Goal: Register for event/course

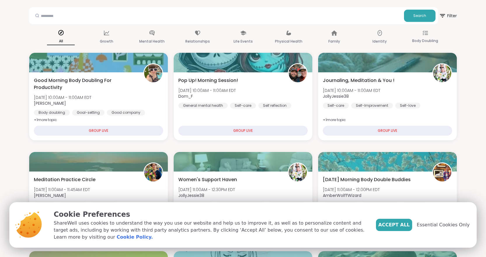
scroll to position [35, 0]
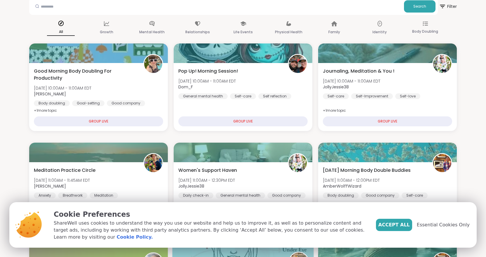
drag, startPoint x: 442, startPoint y: 231, endPoint x: 445, endPoint y: 221, distance: 9.8
click at [442, 228] on span "Essential Cookies Only" at bounding box center [443, 224] width 53 height 7
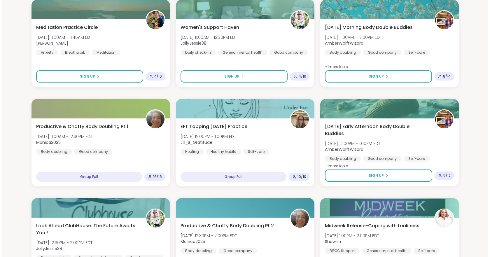
scroll to position [682, 0]
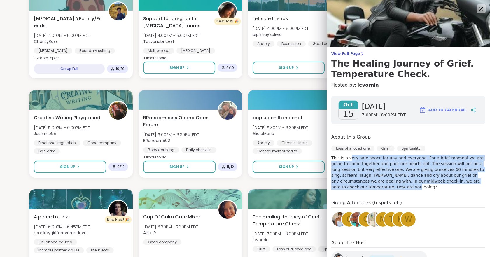
drag, startPoint x: 345, startPoint y: 159, endPoint x: 477, endPoint y: 187, distance: 135.4
click at [477, 187] on div "[DATE] [DATE] 7:00PM - 8:00PM EDT Add to Calendar About this Group Loss of a lo…" at bounding box center [408, 196] width 163 height 210
click at [445, 176] on p "This is a very safe space for any and everyone. For a brief moment we are going…" at bounding box center [408, 172] width 154 height 35
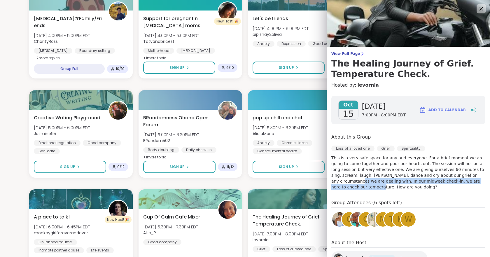
drag, startPoint x: 440, startPoint y: 178, endPoint x: 441, endPoint y: 184, distance: 5.9
click at [441, 184] on p "This is a very safe space for any and everyone. For a brief moment we are going…" at bounding box center [408, 172] width 154 height 35
click at [442, 179] on p "This is a very safe space for any and everyone. For a brief moment we are going…" at bounding box center [408, 172] width 154 height 35
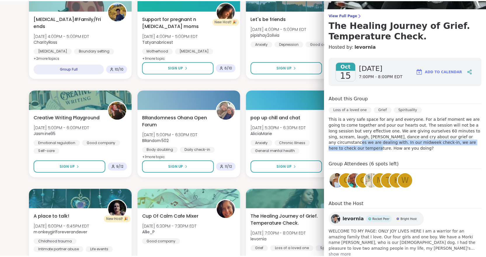
scroll to position [0, 0]
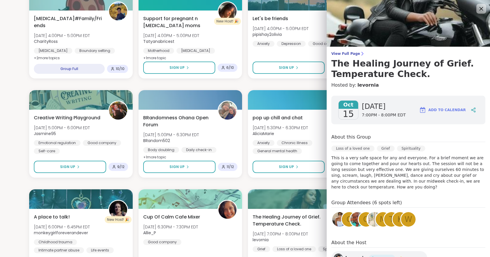
click at [477, 8] on icon at bounding box center [480, 8] width 7 height 7
